Goal: Transaction & Acquisition: Purchase product/service

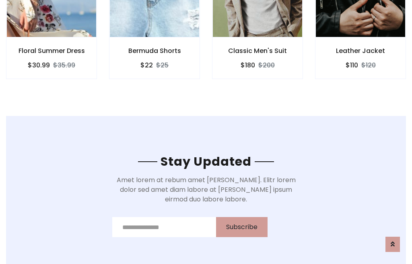
scroll to position [1211, 0]
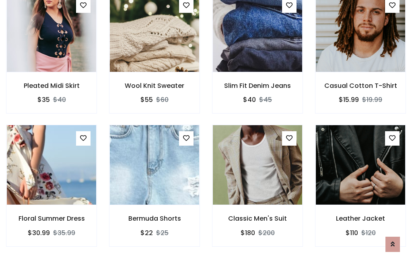
click at [206, 132] on div "Classic Men's Suit $180 $200" at bounding box center [257, 191] width 103 height 133
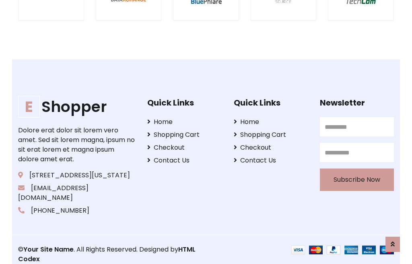
scroll to position [1530, 0]
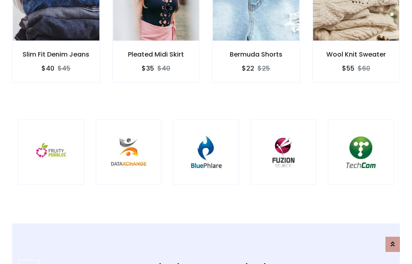
click at [206, 132] on img at bounding box center [206, 153] width 46 height 46
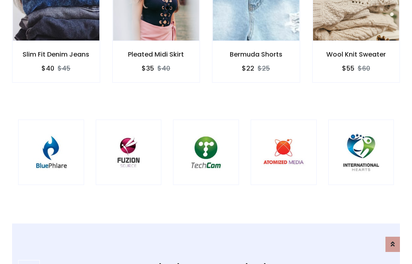
click at [206, 132] on img at bounding box center [206, 153] width 46 height 46
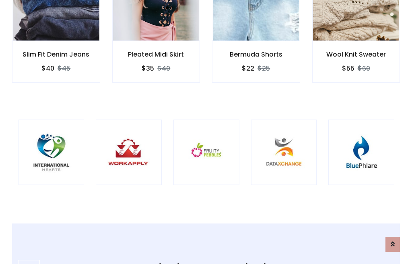
click at [206, 132] on img at bounding box center [206, 153] width 46 height 46
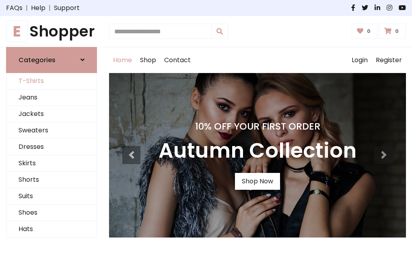
click at [51, 81] on link "T-Shirts" at bounding box center [51, 81] width 90 height 16
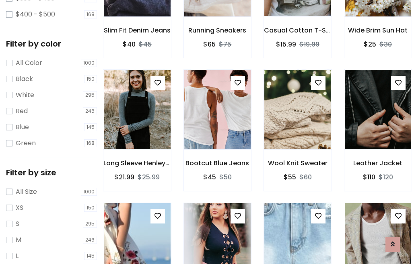
scroll to position [74, 0]
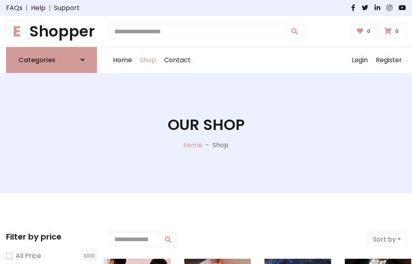
click at [51, 31] on h1 "E Shopper" at bounding box center [51, 32] width 91 height 18
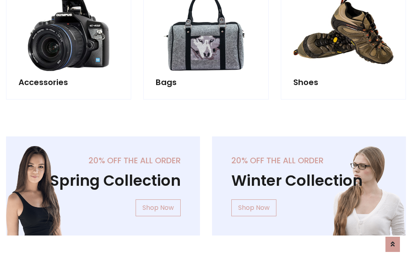
scroll to position [781, 0]
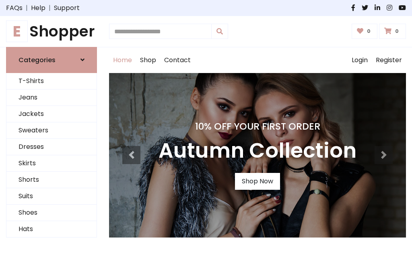
scroll to position [264, 0]
